Goal: Navigation & Orientation: Find specific page/section

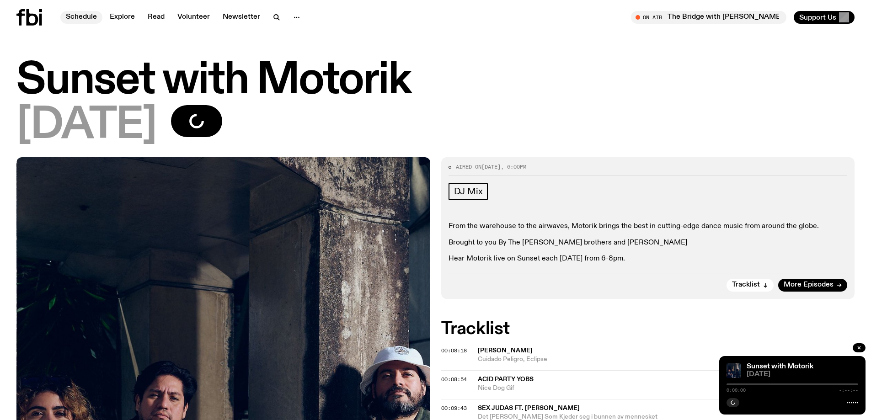
click at [89, 17] on link "Schedule" at bounding box center [81, 17] width 42 height 13
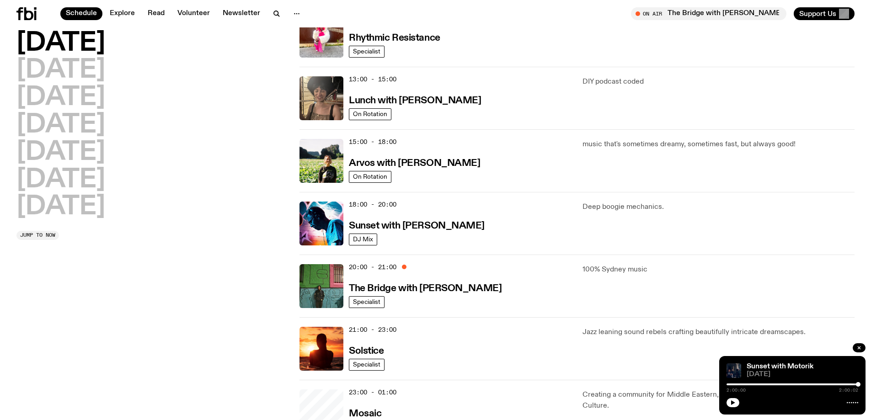
scroll to position [313, 0]
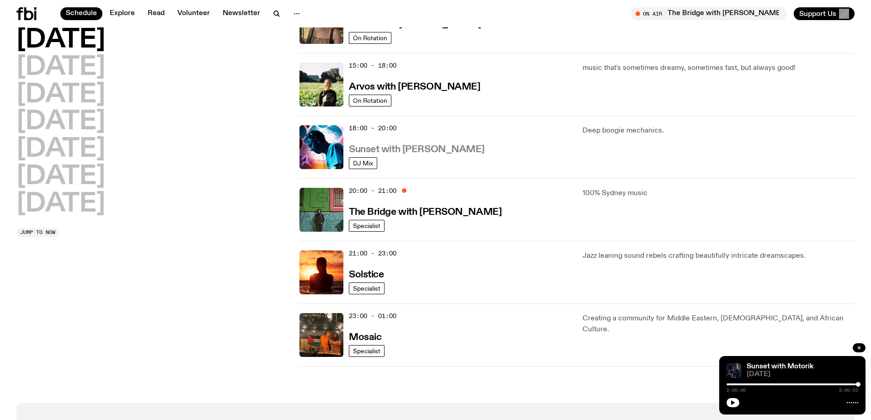
click at [417, 145] on h3 "Sunset with [PERSON_NAME]" at bounding box center [417, 150] width 136 height 10
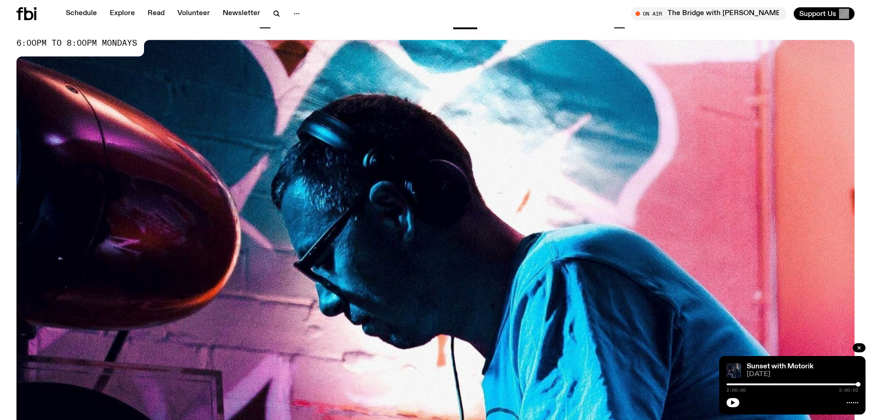
scroll to position [313, 0]
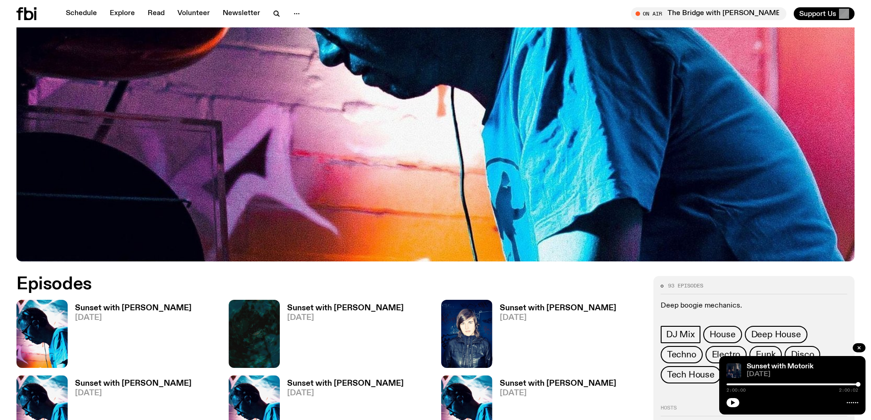
click at [154, 306] on h3 "Sunset with [PERSON_NAME]" at bounding box center [133, 308] width 117 height 8
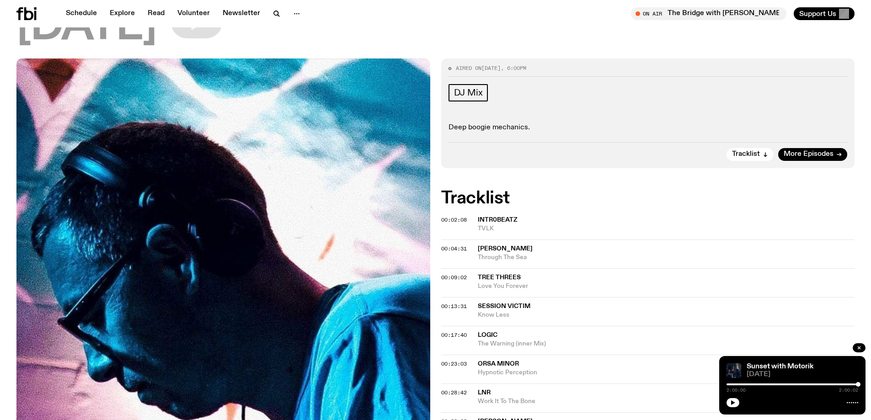
scroll to position [179, 0]
